Goal: Use online tool/utility

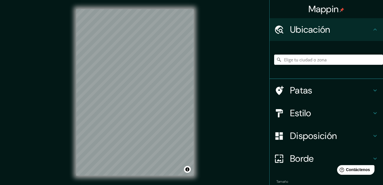
click at [249, 105] on div "Mappin Ubicación Patas Estilo Disposición Borde Elige un borde. Consejo : puede…" at bounding box center [191, 96] width 383 height 193
click at [305, 60] on input "Elige tu ciudad o zona" at bounding box center [328, 59] width 109 height 10
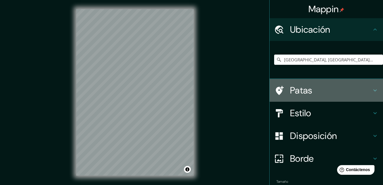
click at [302, 90] on font "Patas" at bounding box center [301, 90] width 22 height 12
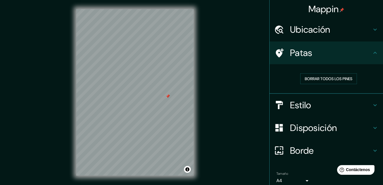
click at [209, 125] on div "Mappin Ubicación [GEOGRAPHIC_DATA], [GEOGRAPHIC_DATA], [GEOGRAPHIC_DATA] Patas …" at bounding box center [191, 96] width 383 height 193
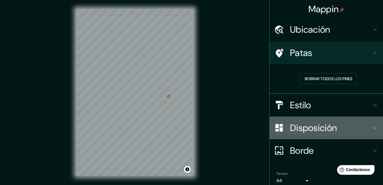
click at [303, 129] on font "Disposición" at bounding box center [313, 128] width 47 height 12
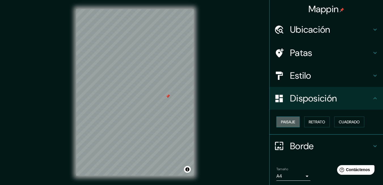
click at [282, 119] on font "Paisaje" at bounding box center [288, 121] width 14 height 5
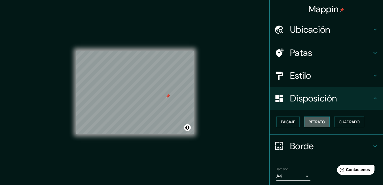
click at [321, 119] on font "Retrato" at bounding box center [317, 121] width 16 height 7
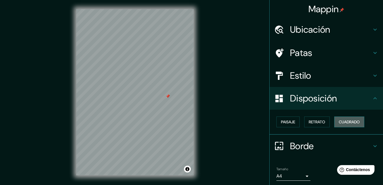
click at [354, 122] on font "Cuadrado" at bounding box center [349, 121] width 21 height 5
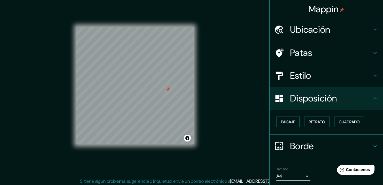
scroll to position [9, 0]
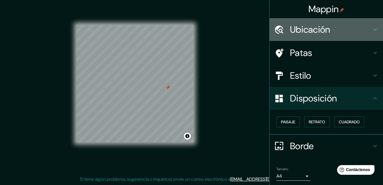
click at [294, 33] on font "Ubicación" at bounding box center [310, 30] width 40 height 12
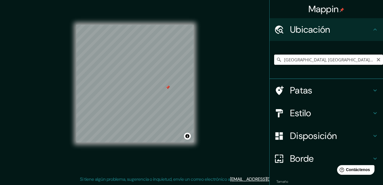
click at [322, 57] on input "[GEOGRAPHIC_DATA], [GEOGRAPHIC_DATA], [GEOGRAPHIC_DATA]" at bounding box center [328, 59] width 109 height 10
click at [367, 61] on input "[GEOGRAPHIC_DATA], [GEOGRAPHIC_DATA], [GEOGRAPHIC_DATA]" at bounding box center [328, 59] width 109 height 10
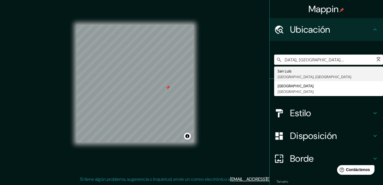
scroll to position [0, 31]
type input "[GEOGRAPHIC_DATA], [GEOGRAPHIC_DATA], [GEOGRAPHIC_DATA]"
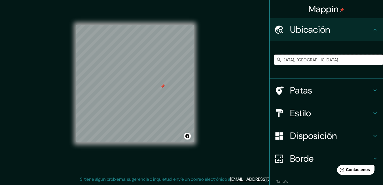
scroll to position [0, 0]
